Goal: Task Accomplishment & Management: Use online tool/utility

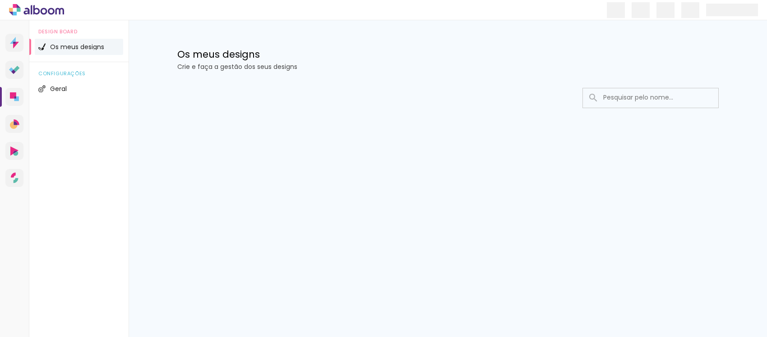
type input "Todas as fotos"
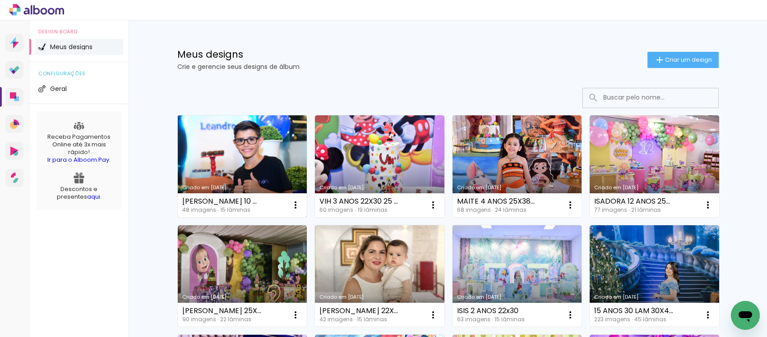
click at [202, 154] on link "Criado em [DATE]" at bounding box center [242, 166] width 129 height 102
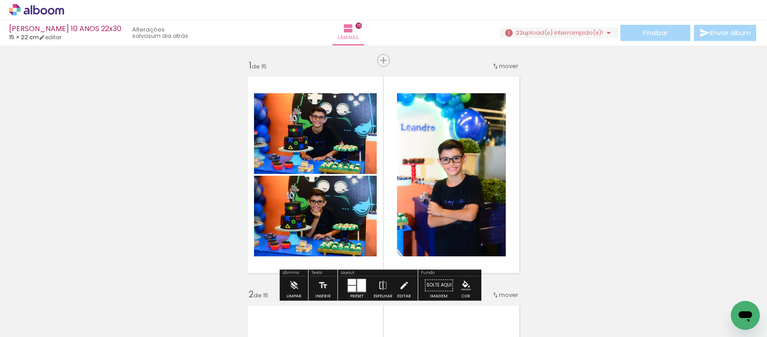
click at [553, 34] on span "upload(s) interrompido(s)!" at bounding box center [563, 32] width 80 height 9
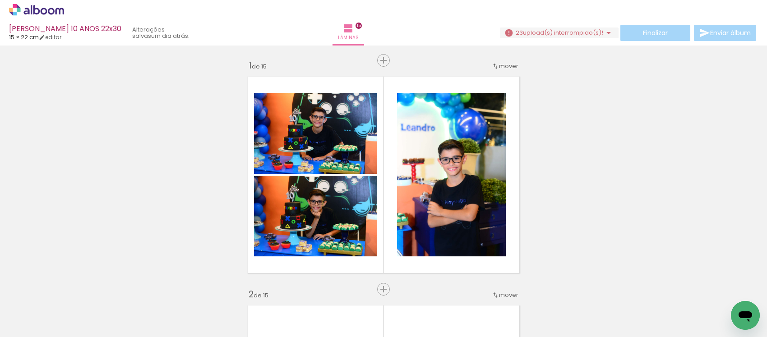
scroll to position [0, 1735]
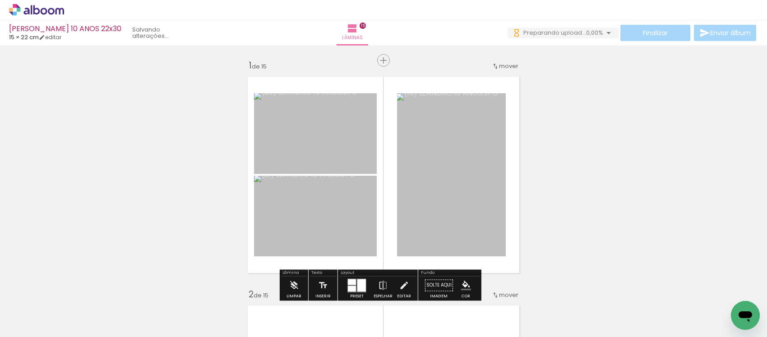
scroll to position [0, 1735]
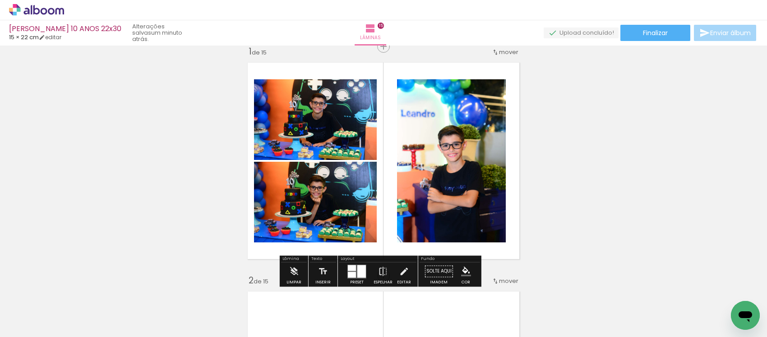
scroll to position [56, 0]
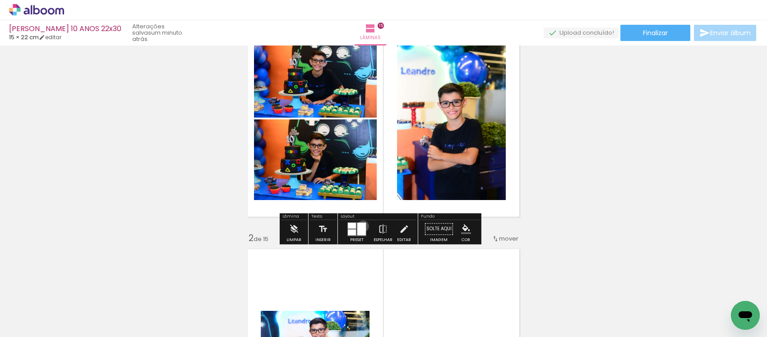
click at [361, 226] on div at bounding box center [361, 229] width 9 height 13
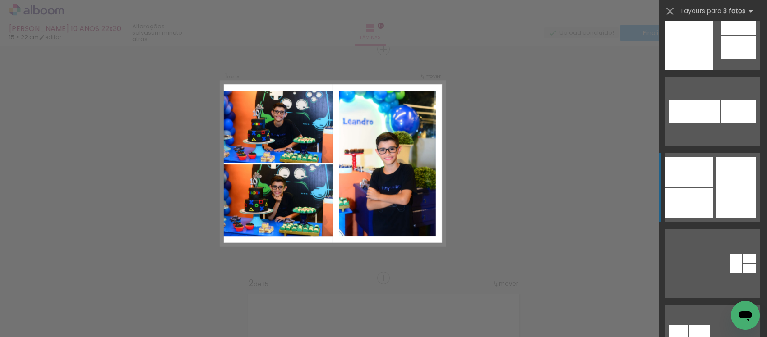
scroll to position [282, 0]
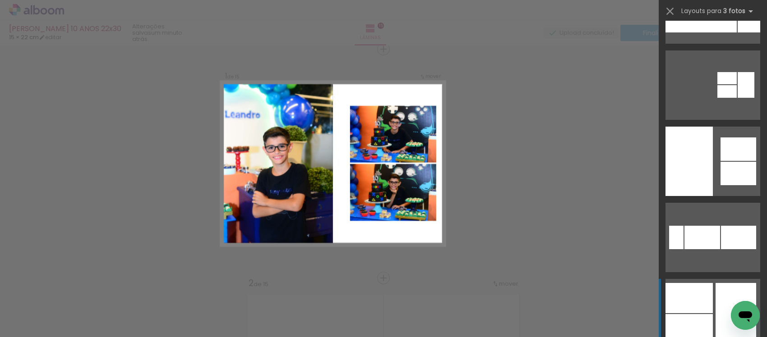
click at [709, 152] on quentale-layouter at bounding box center [712, 161] width 95 height 69
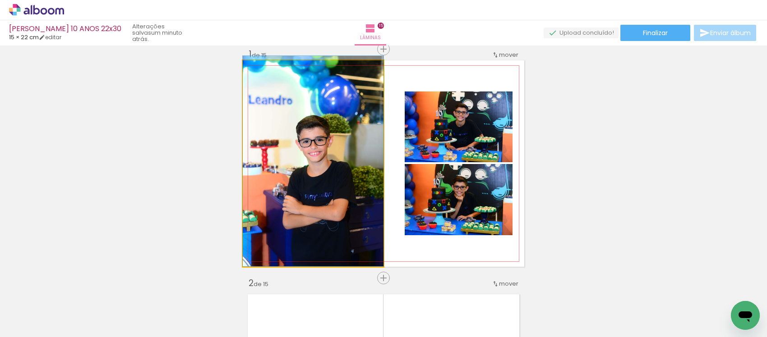
drag, startPoint x: 322, startPoint y: 192, endPoint x: 322, endPoint y: 175, distance: 17.2
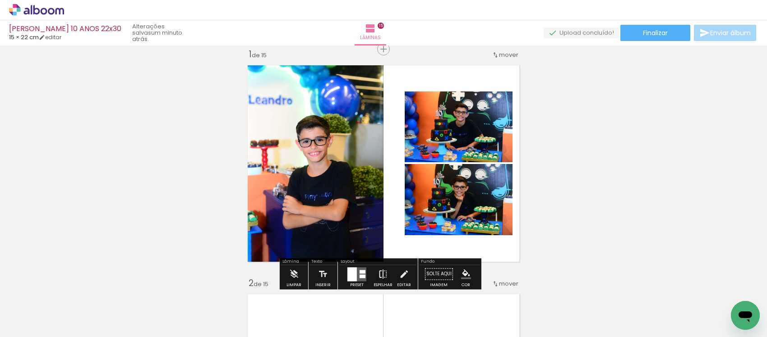
click at [375, 276] on paper-button "Espelhar" at bounding box center [382, 276] width 23 height 23
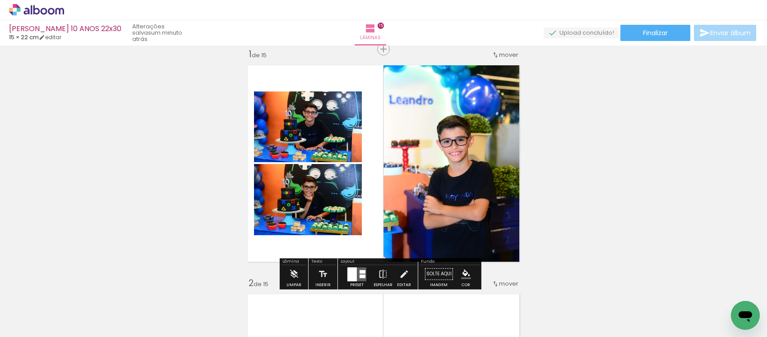
click at [399, 272] on iron-icon at bounding box center [404, 274] width 10 height 18
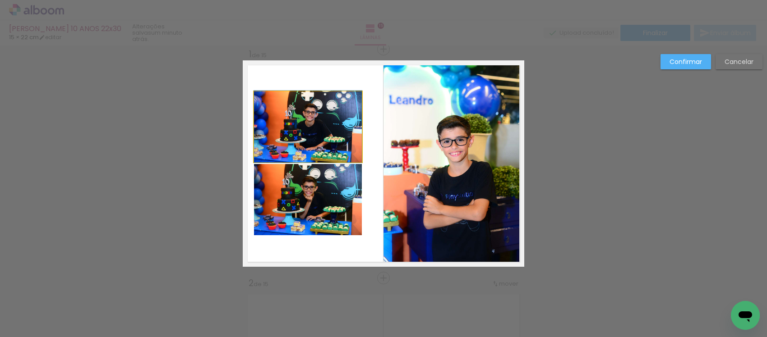
click at [309, 103] on quentale-photo at bounding box center [308, 127] width 108 height 71
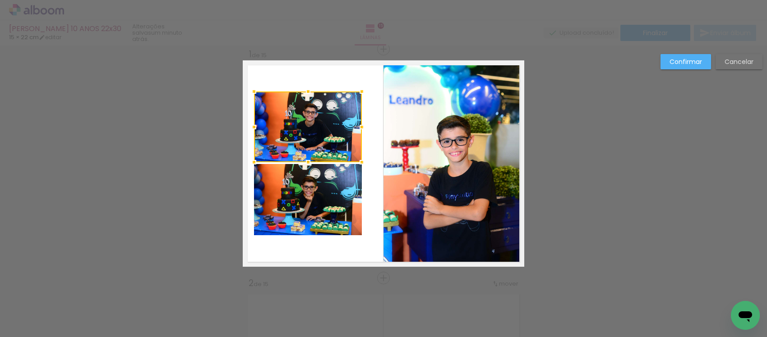
click at [325, 217] on quentale-photo at bounding box center [308, 199] width 108 height 71
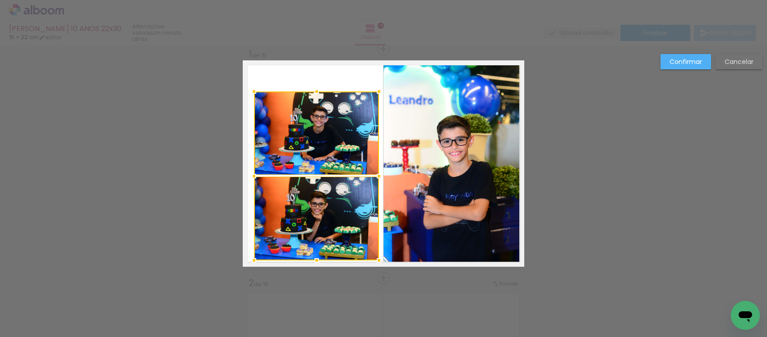
drag, startPoint x: 354, startPoint y: 234, endPoint x: 371, endPoint y: 259, distance: 30.6
click at [371, 259] on div at bounding box center [379, 261] width 18 height 18
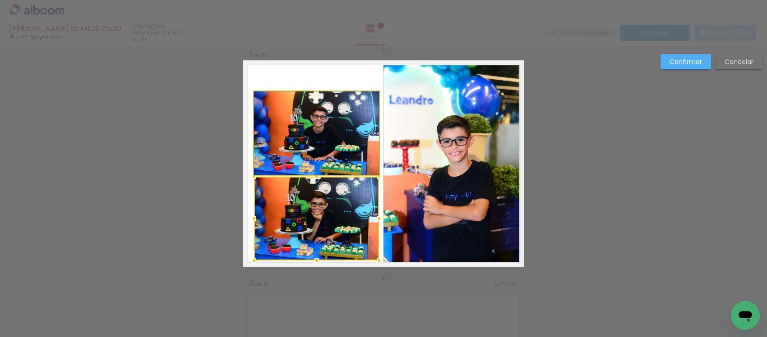
click at [312, 150] on quentale-photo at bounding box center [316, 133] width 125 height 83
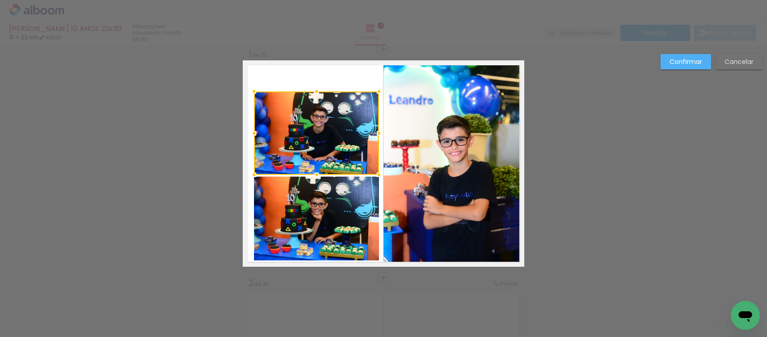
click at [291, 212] on quentale-photo at bounding box center [316, 219] width 125 height 84
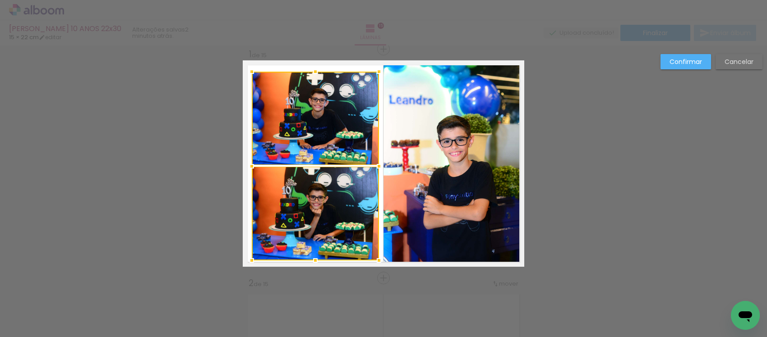
drag, startPoint x: 249, startPoint y: 92, endPoint x: 246, endPoint y: 72, distance: 19.6
click at [246, 72] on div at bounding box center [252, 72] width 18 height 18
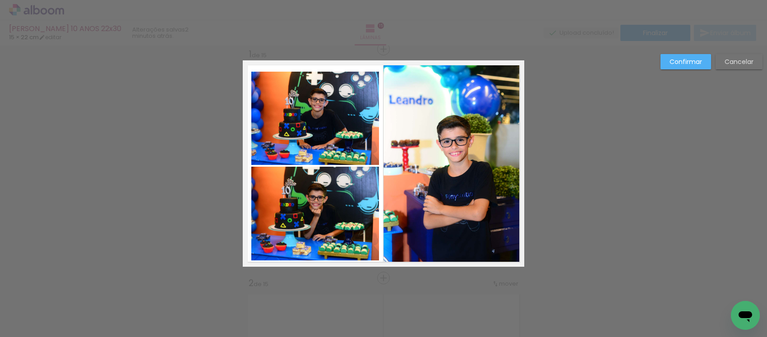
click at [299, 147] on quentale-photo at bounding box center [315, 118] width 128 height 93
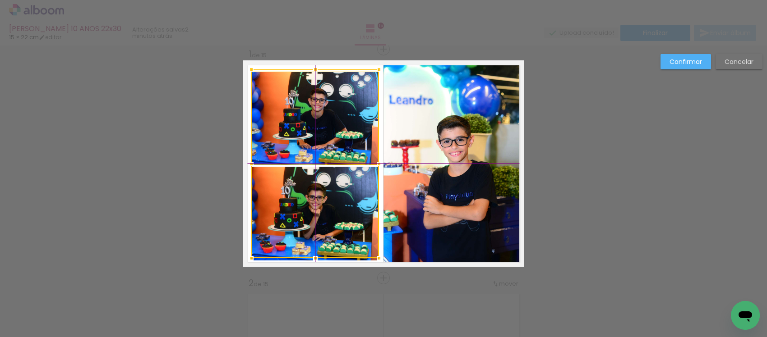
drag, startPoint x: 325, startPoint y: 229, endPoint x: 321, endPoint y: 175, distance: 53.8
click at [313, 231] on div at bounding box center [315, 163] width 128 height 189
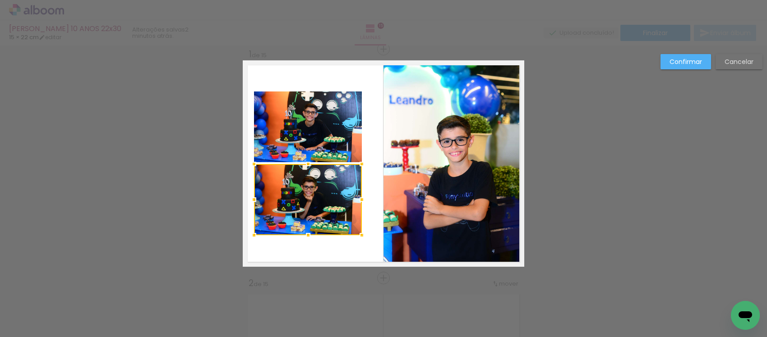
click at [323, 129] on quentale-photo at bounding box center [308, 127] width 108 height 71
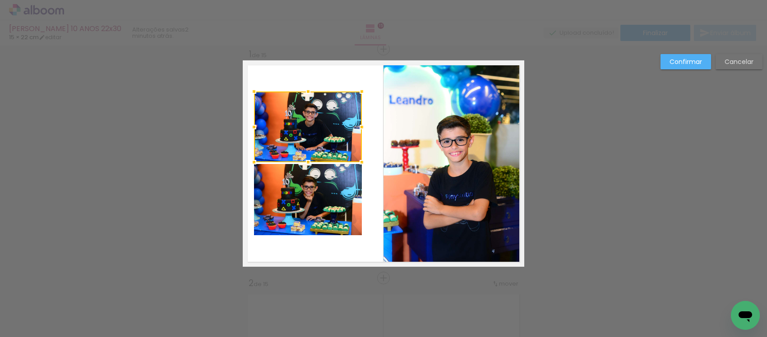
click at [317, 167] on quentale-photo at bounding box center [308, 199] width 108 height 71
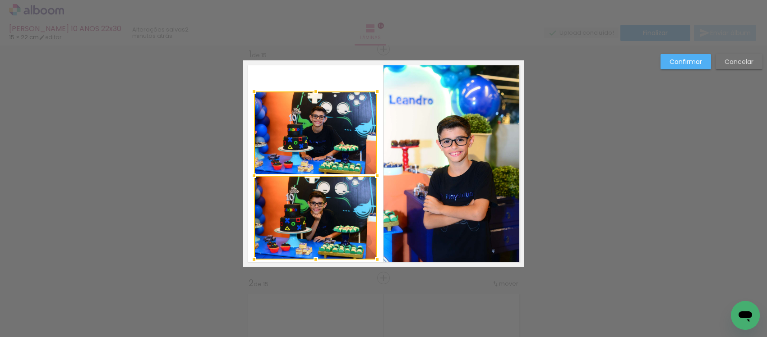
drag, startPoint x: 357, startPoint y: 237, endPoint x: 384, endPoint y: 256, distance: 33.3
click at [384, 256] on album-spread "1 de 15" at bounding box center [383, 163] width 281 height 207
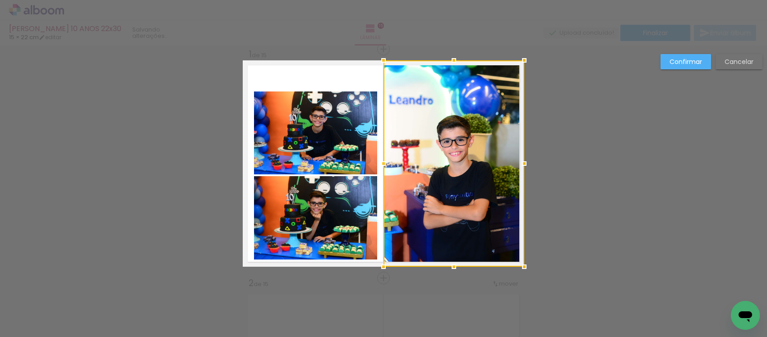
click at [284, 71] on quentale-layouter at bounding box center [383, 163] width 281 height 207
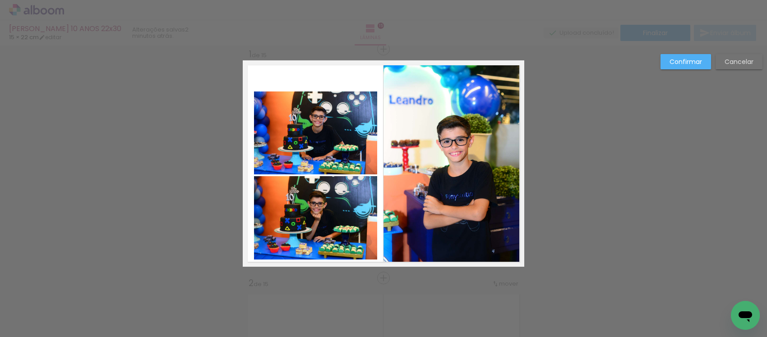
click at [304, 135] on quentale-photo at bounding box center [315, 133] width 123 height 83
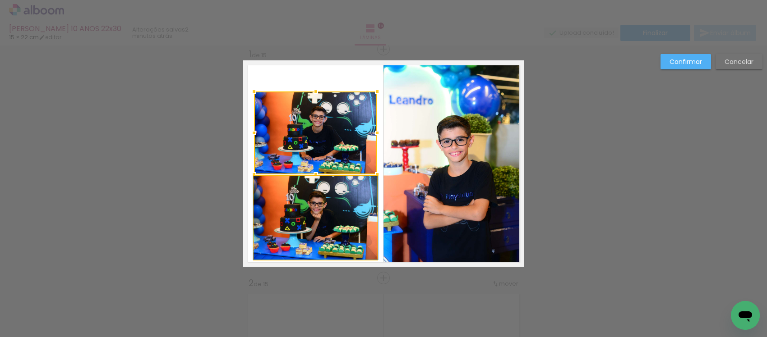
click at [313, 194] on quentale-photo at bounding box center [315, 217] width 123 height 83
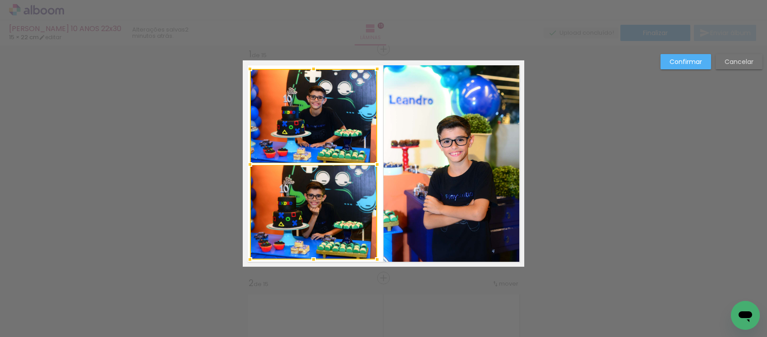
drag, startPoint x: 252, startPoint y: 97, endPoint x: 248, endPoint y: 74, distance: 22.8
click at [248, 74] on div at bounding box center [250, 69] width 18 height 18
click at [281, 131] on div at bounding box center [313, 116] width 127 height 94
click at [276, 200] on quentale-photo at bounding box center [313, 212] width 127 height 95
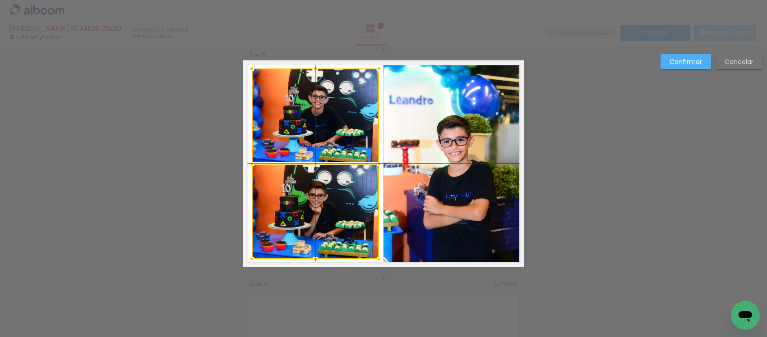
drag, startPoint x: 308, startPoint y: 202, endPoint x: 304, endPoint y: 205, distance: 5.1
click at [304, 205] on div at bounding box center [315, 164] width 127 height 191
click at [355, 141] on quentale-photo at bounding box center [315, 116] width 127 height 94
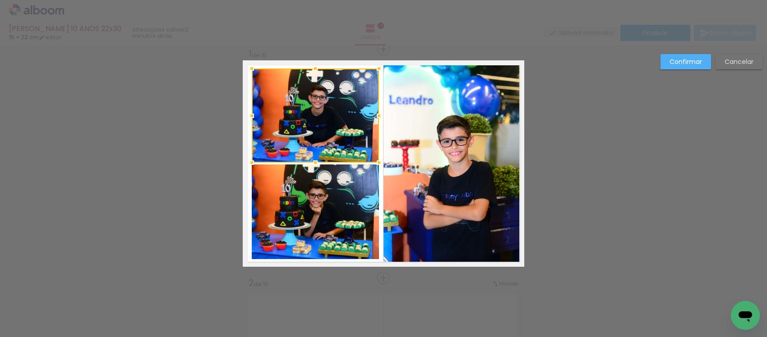
click at [360, 206] on quentale-photo at bounding box center [315, 212] width 127 height 95
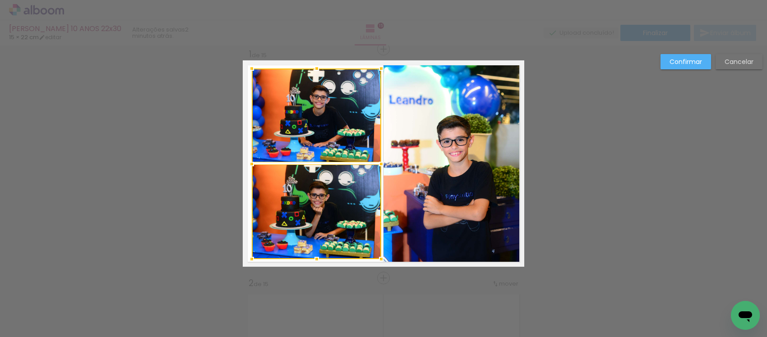
drag, startPoint x: 373, startPoint y: 163, endPoint x: 381, endPoint y: 170, distance: 10.6
click at [381, 170] on div at bounding box center [381, 164] width 18 height 18
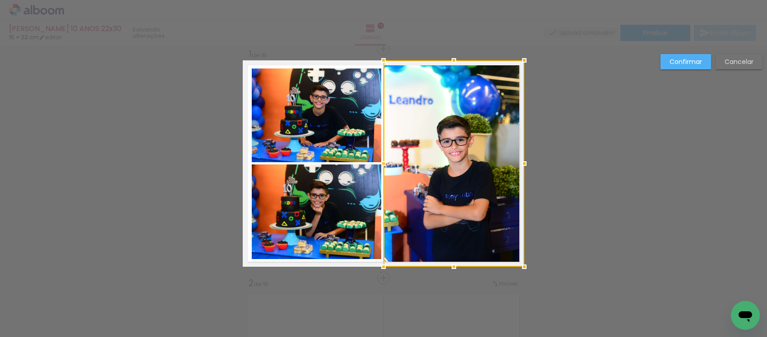
click at [361, 141] on quentale-photo at bounding box center [316, 116] width 129 height 94
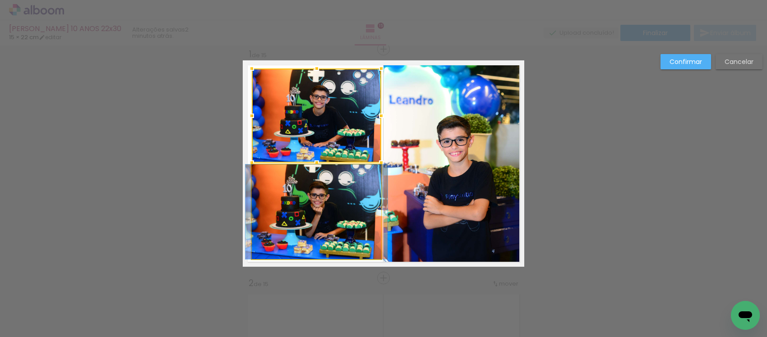
click at [342, 190] on quentale-photo at bounding box center [316, 212] width 129 height 95
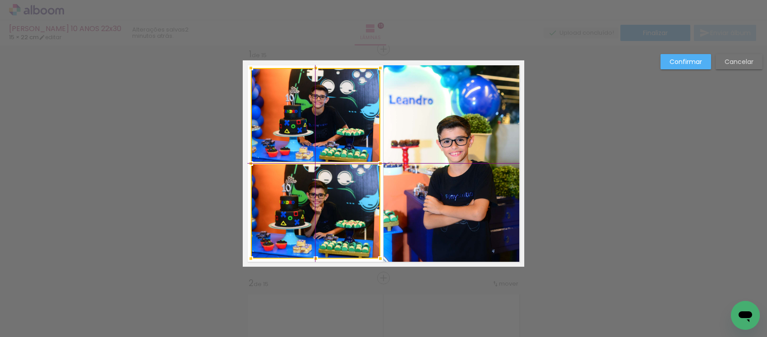
click at [327, 190] on div at bounding box center [315, 163] width 129 height 191
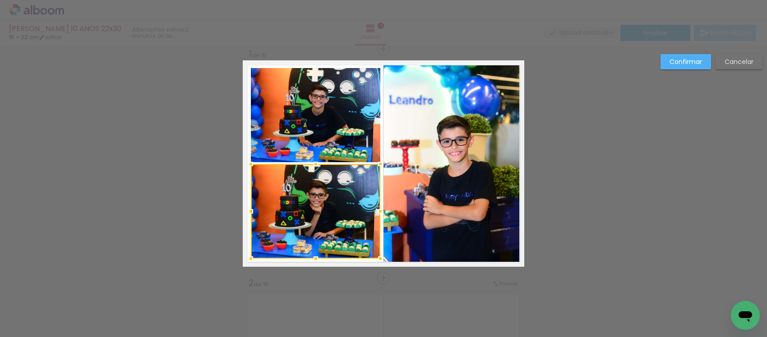
click at [442, 149] on quentale-photo at bounding box center [453, 163] width 141 height 207
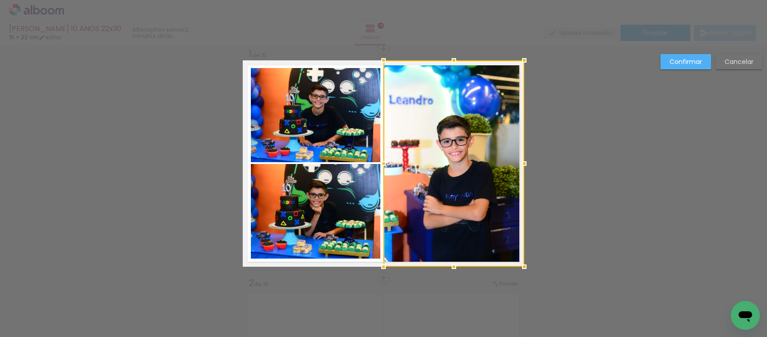
click at [0, 0] on slot "Confirmar" at bounding box center [0, 0] width 0 height 0
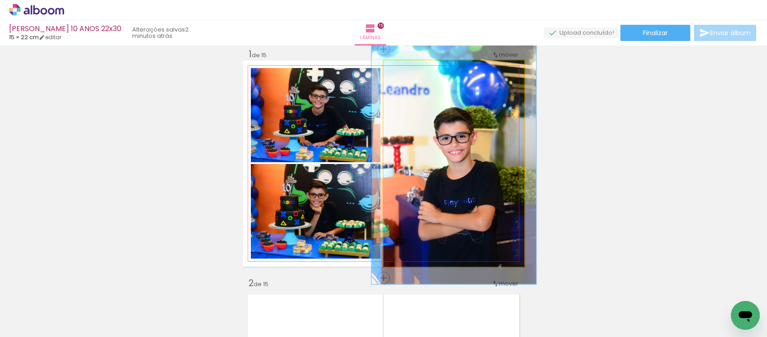
drag, startPoint x: 400, startPoint y: 69, endPoint x: 406, endPoint y: 77, distance: 10.0
type paper-slider "119"
click at [406, 75] on div at bounding box center [410, 70] width 14 height 14
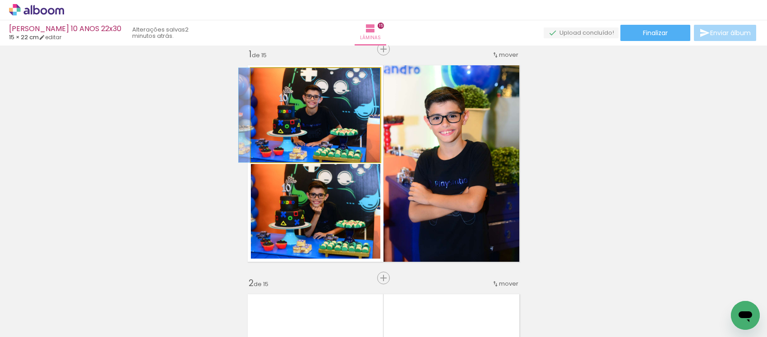
drag, startPoint x: 331, startPoint y: 123, endPoint x: 326, endPoint y: 125, distance: 5.0
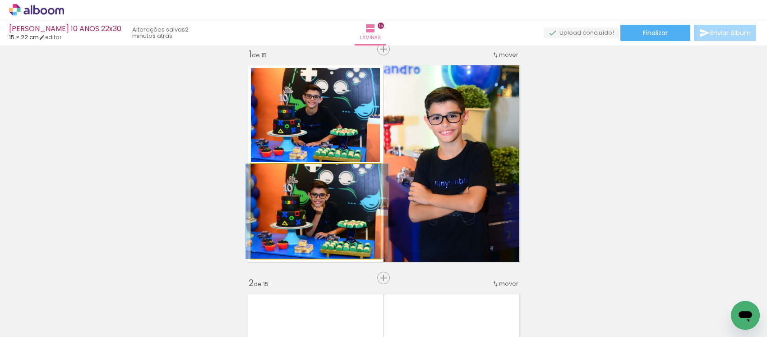
drag, startPoint x: 308, startPoint y: 210, endPoint x: 312, endPoint y: 226, distance: 16.6
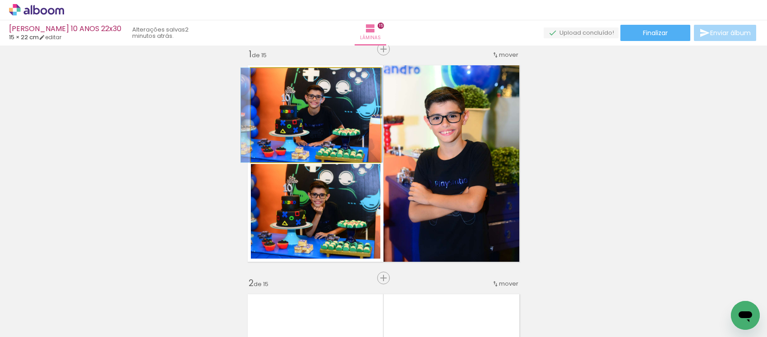
drag, startPoint x: 316, startPoint y: 114, endPoint x: 318, endPoint y: 125, distance: 11.5
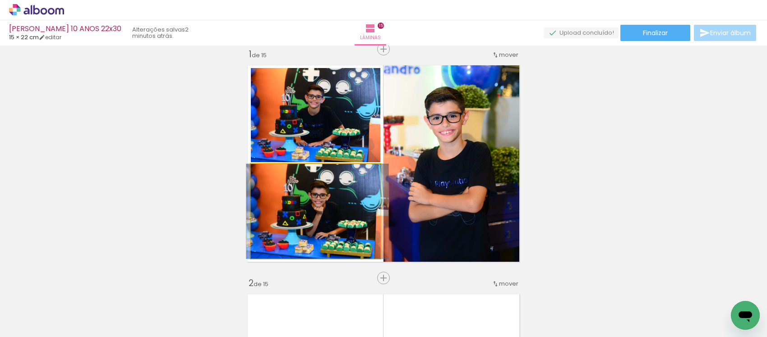
drag, startPoint x: 301, startPoint y: 226, endPoint x: 308, endPoint y: 219, distance: 10.2
drag, startPoint x: 322, startPoint y: 202, endPoint x: 320, endPoint y: 207, distance: 4.7
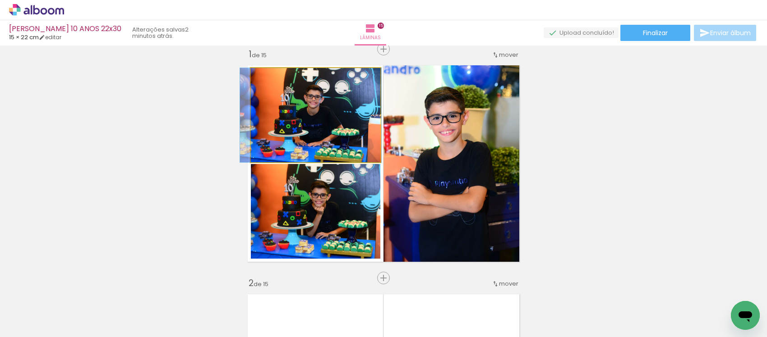
drag, startPoint x: 305, startPoint y: 121, endPoint x: 302, endPoint y: 135, distance: 14.8
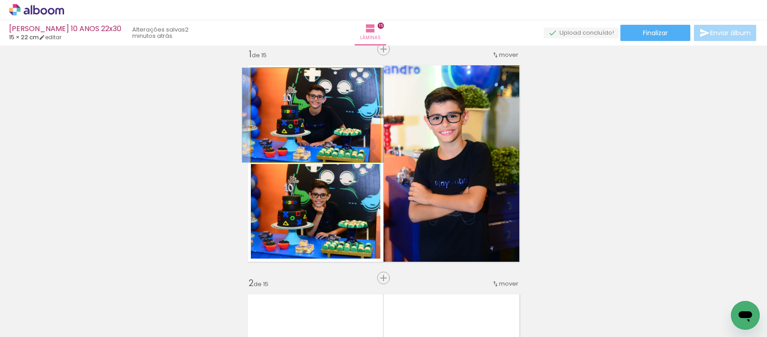
drag, startPoint x: 307, startPoint y: 111, endPoint x: 308, endPoint y: 116, distance: 5.0
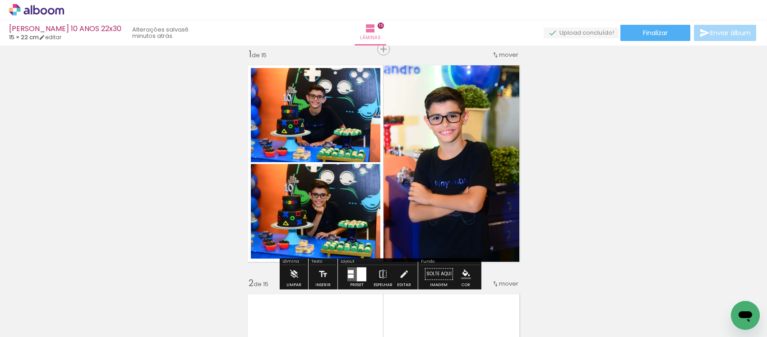
scroll to position [0, 1735]
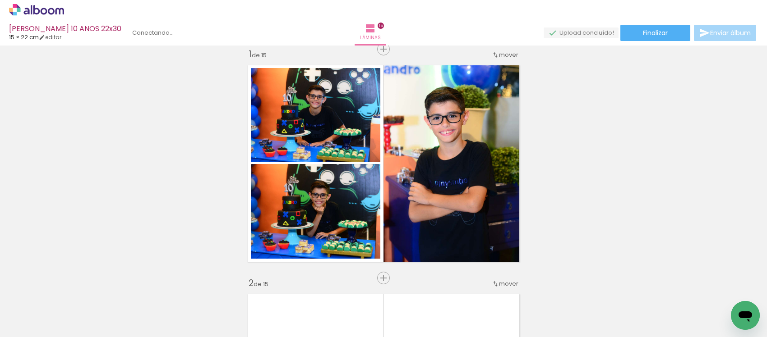
scroll to position [0, 1735]
drag, startPoint x: 40, startPoint y: 14, endPoint x: 421, endPoint y: 41, distance: 382.0
click at [40, 14] on icon at bounding box center [36, 10] width 55 height 12
